Goal: Book appointment/travel/reservation

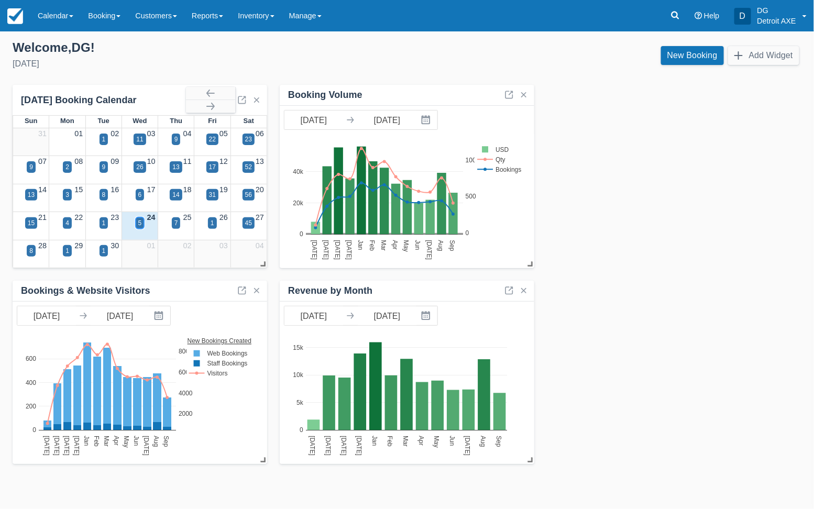
click at [136, 222] on div "5" at bounding box center [140, 223] width 9 height 12
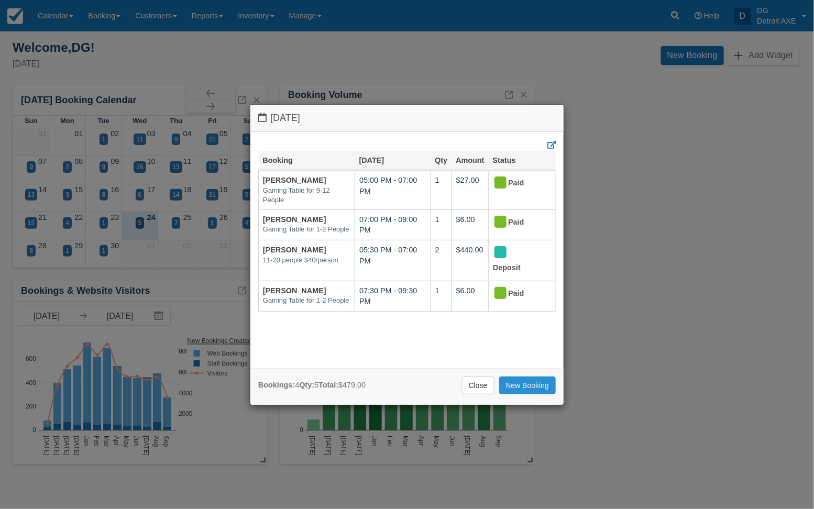
click at [526, 390] on link "New Booking" at bounding box center [527, 386] width 57 height 18
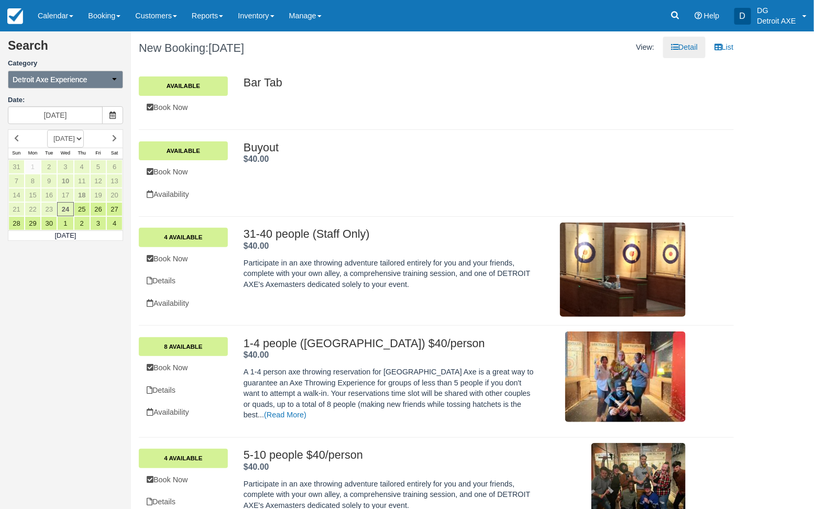
click at [112, 76] on icon "button" at bounding box center [114, 78] width 7 height 7
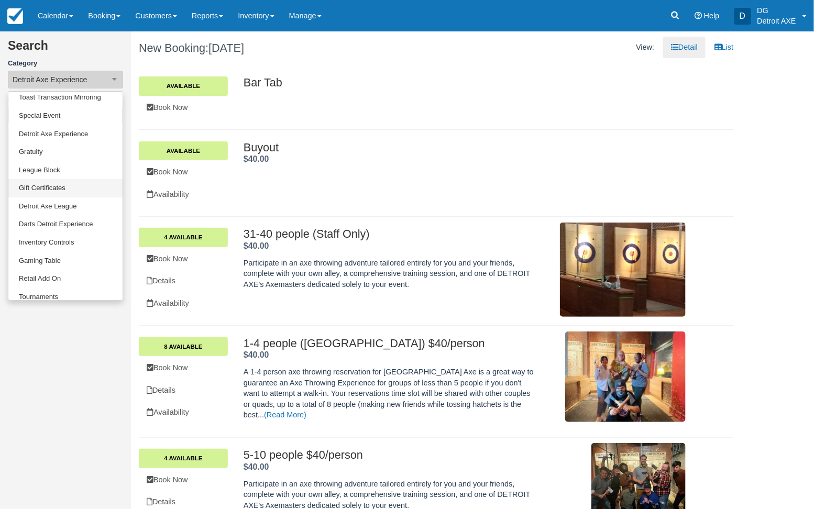
scroll to position [50, 0]
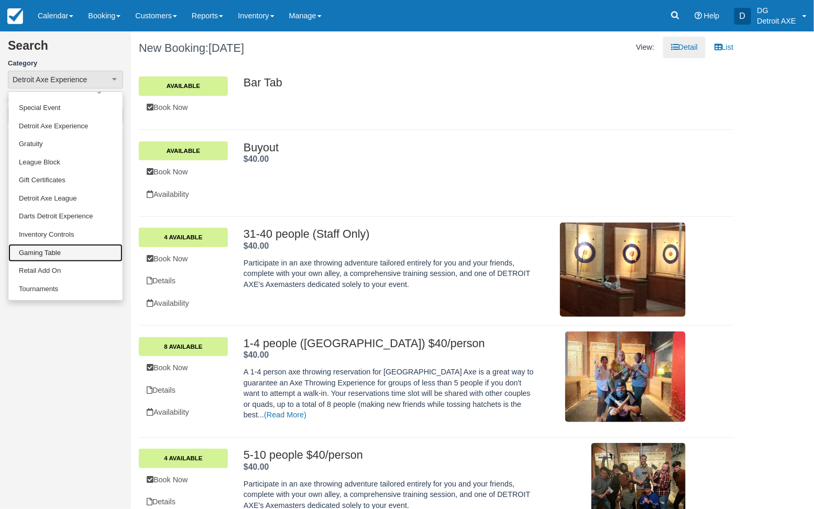
click at [53, 248] on link "Gaming Table" at bounding box center [65, 253] width 114 height 18
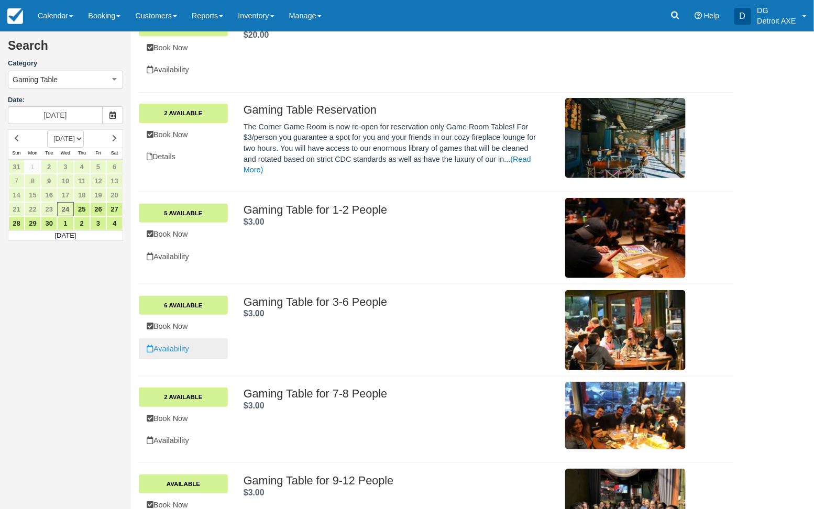
scroll to position [62, 0]
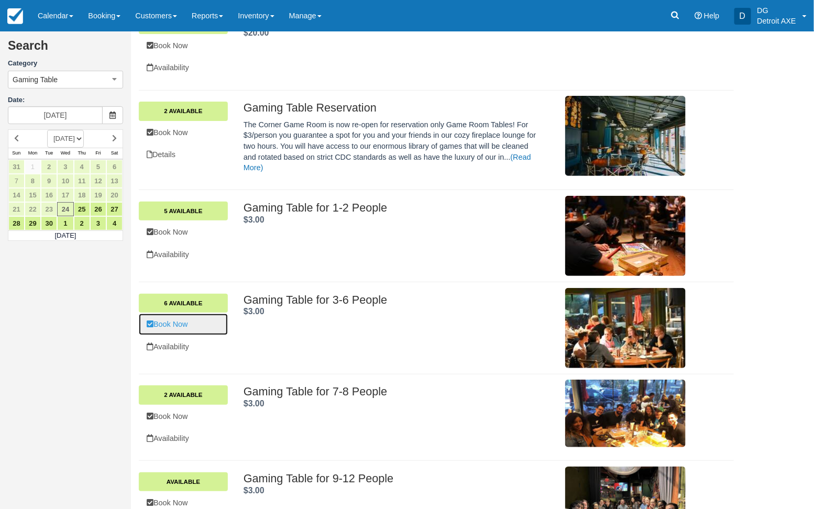
click at [179, 329] on link "Book Now" at bounding box center [183, 324] width 89 height 21
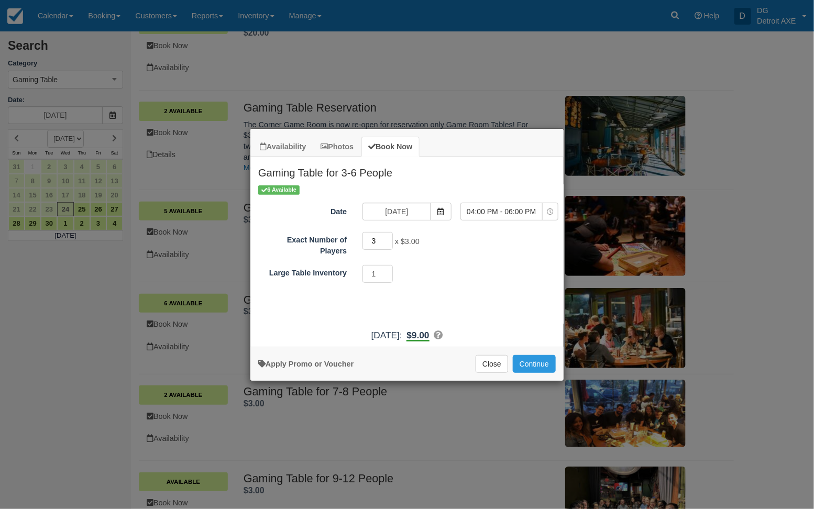
click at [389, 241] on input "3" at bounding box center [378, 241] width 30 height 18
click at [388, 241] on input "3" at bounding box center [378, 241] width 30 height 18
type input "4"
click at [388, 236] on input "4" at bounding box center [378, 241] width 30 height 18
click at [547, 212] on icon "Item Modal" at bounding box center [550, 211] width 7 height 7
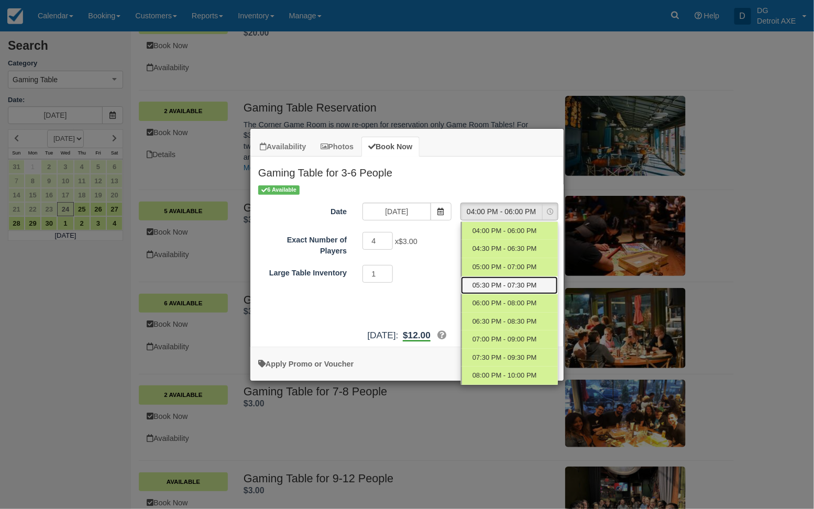
click at [513, 285] on span "05:30 PM - 07:30 PM" at bounding box center [505, 286] width 64 height 10
select select "3"
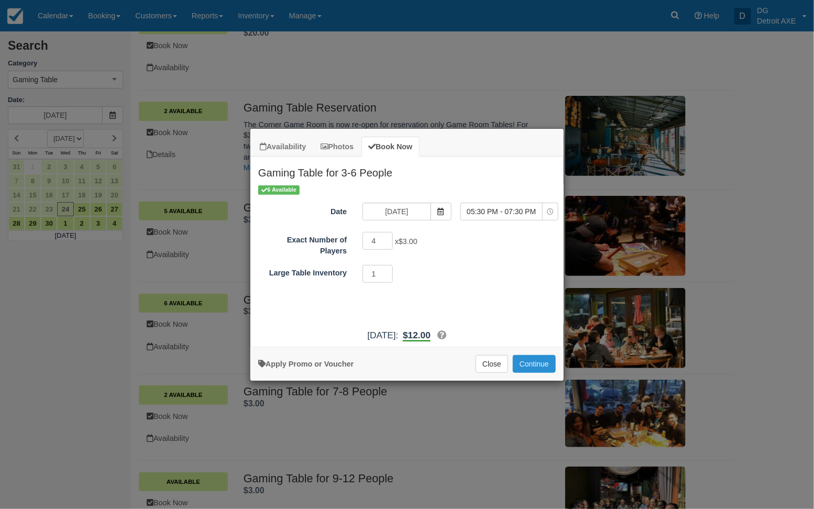
click at [536, 360] on button "Continue" at bounding box center [534, 364] width 43 height 18
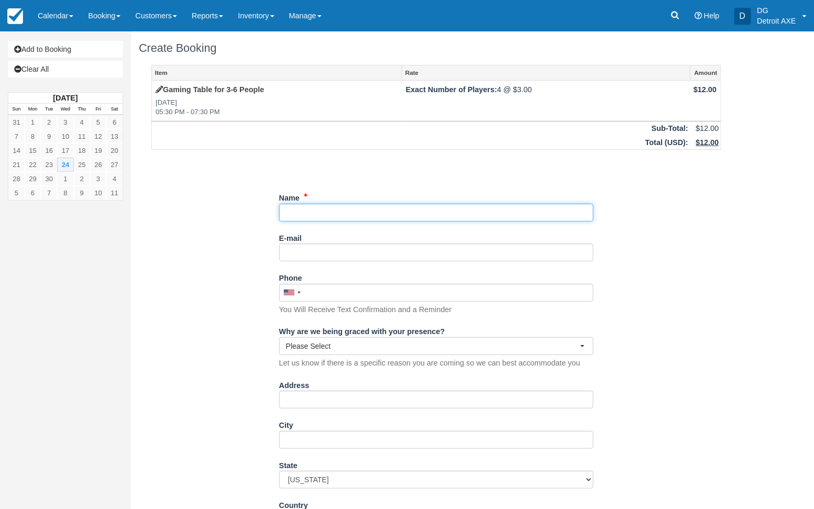
click at [319, 215] on input "Name" at bounding box center [436, 213] width 314 height 18
type input "Danny Klein"
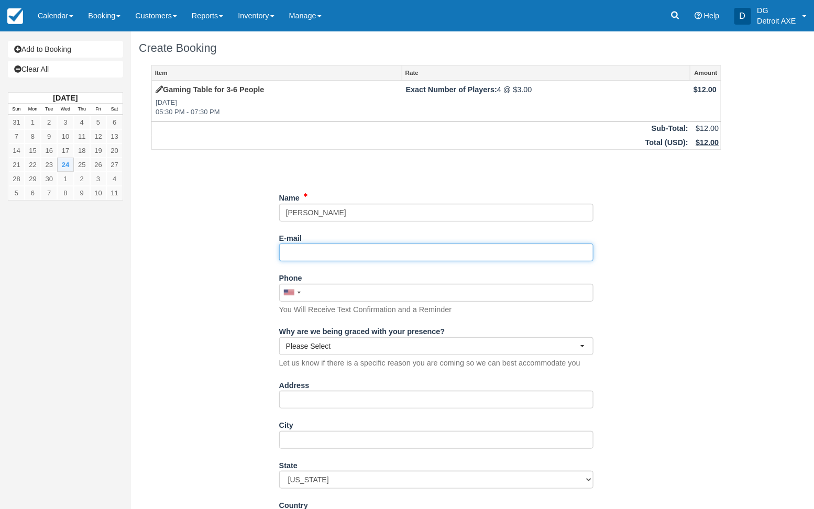
click at [303, 250] on input "E-mail" at bounding box center [436, 253] width 314 height 18
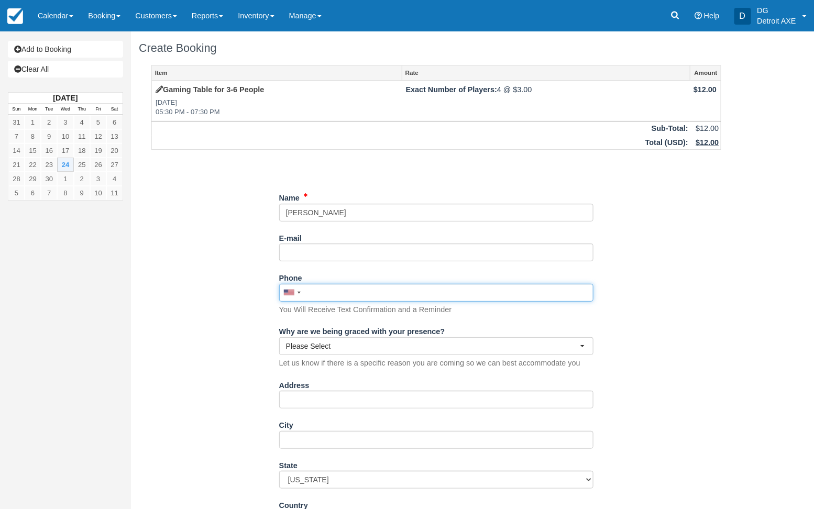
click at [320, 297] on input "Phone" at bounding box center [436, 293] width 314 height 18
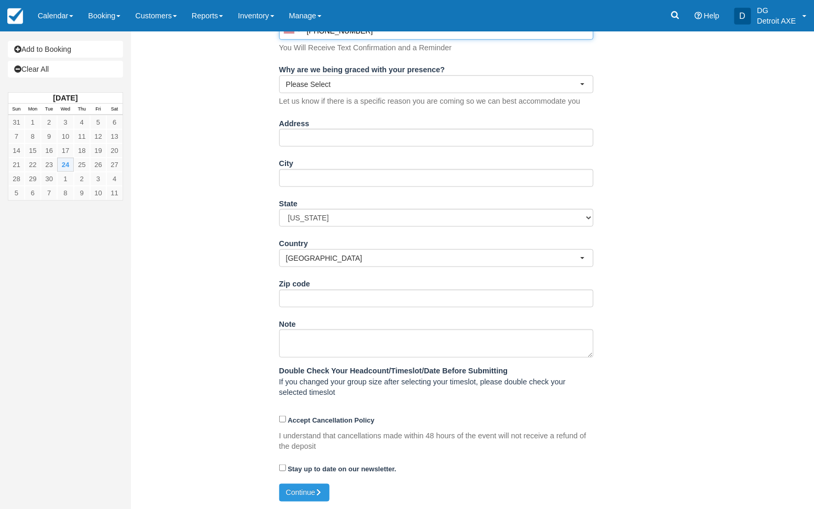
scroll to position [262, 0]
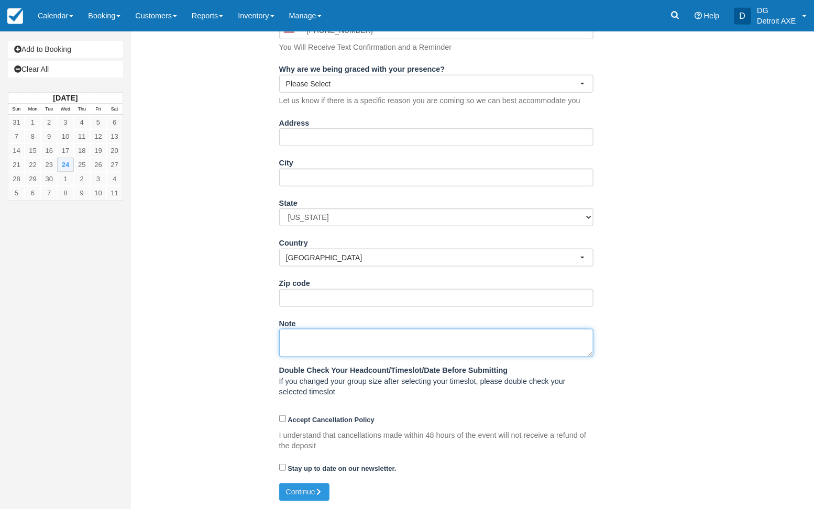
type input "(248) 514-1300"
click at [315, 337] on textarea "Note" at bounding box center [436, 343] width 314 height 28
type textarea "Waive the Gaming Fee"
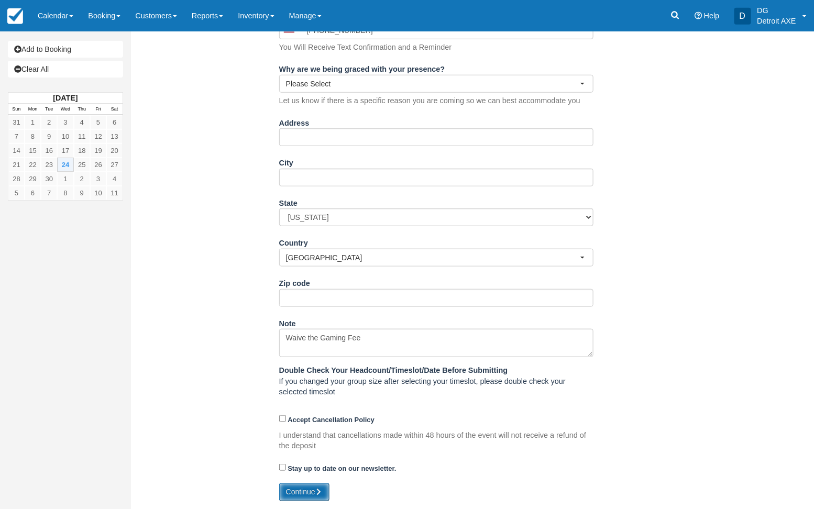
click at [307, 495] on button "Continue" at bounding box center [304, 493] width 50 height 18
type input "+12485141300"
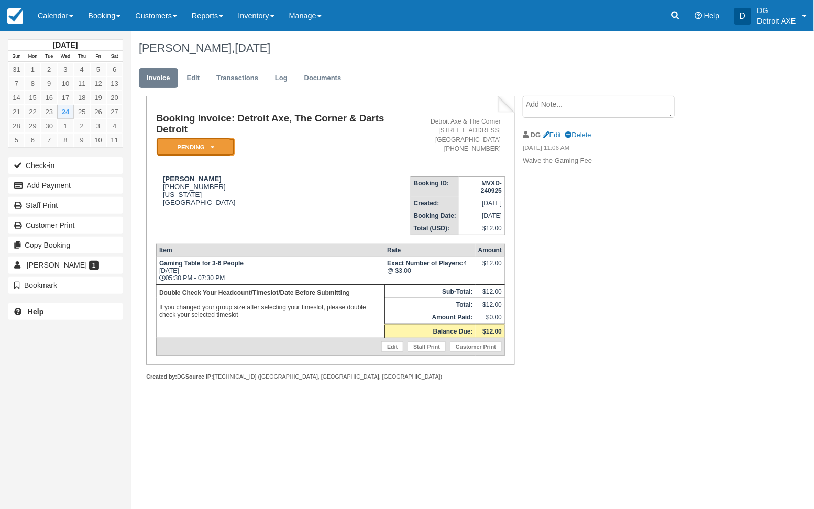
click at [211, 150] on icon at bounding box center [213, 147] width 4 height 6
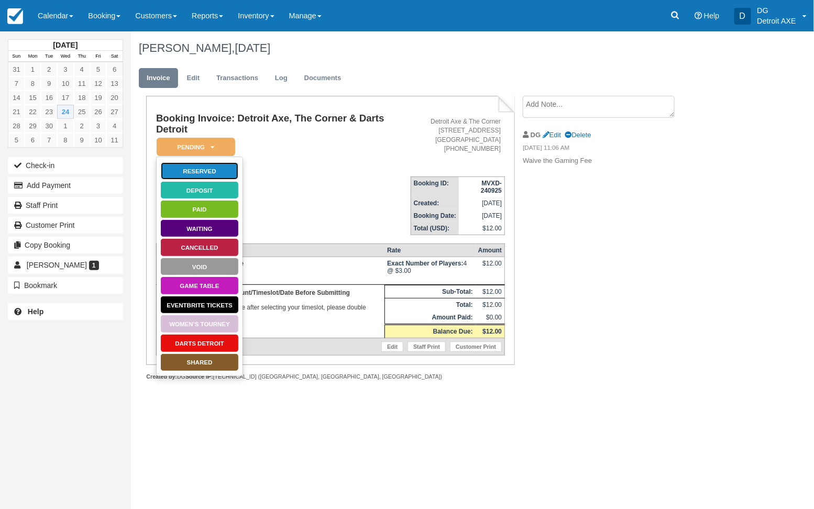
click at [199, 169] on link "Reserved" at bounding box center [199, 171] width 79 height 18
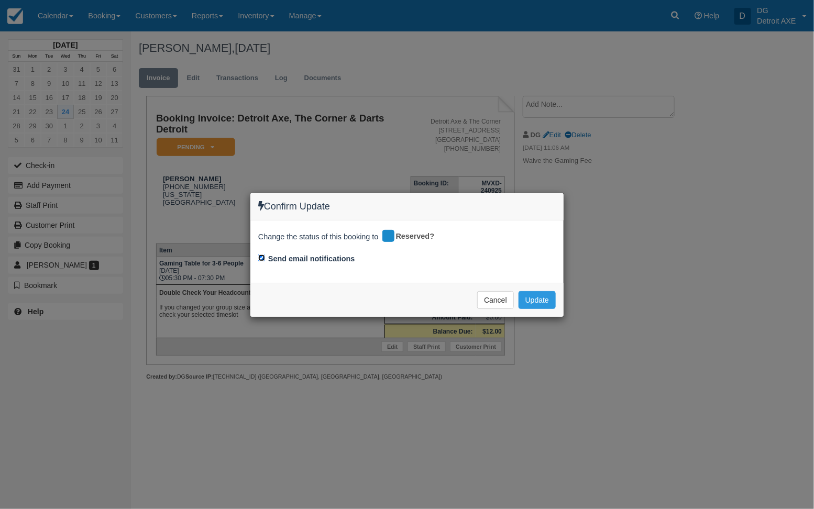
click at [261, 256] on input "Send email notifications" at bounding box center [261, 258] width 7 height 7
checkbox input "false"
click at [540, 298] on button "Update" at bounding box center [537, 300] width 37 height 18
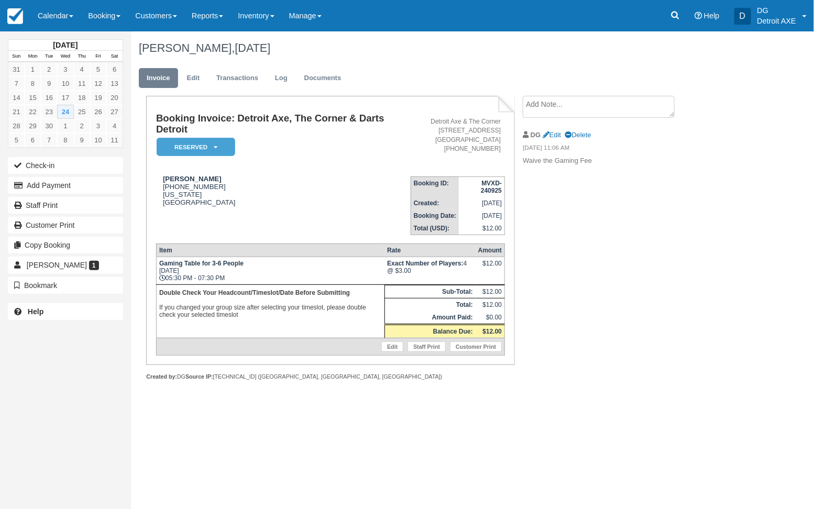
click at [187, 273] on td "Gaming Table for 3-6 People Wed Sep 24, 2025 05:30 PM - 07:30 PM" at bounding box center [270, 271] width 228 height 28
